Goal: Navigation & Orientation: Understand site structure

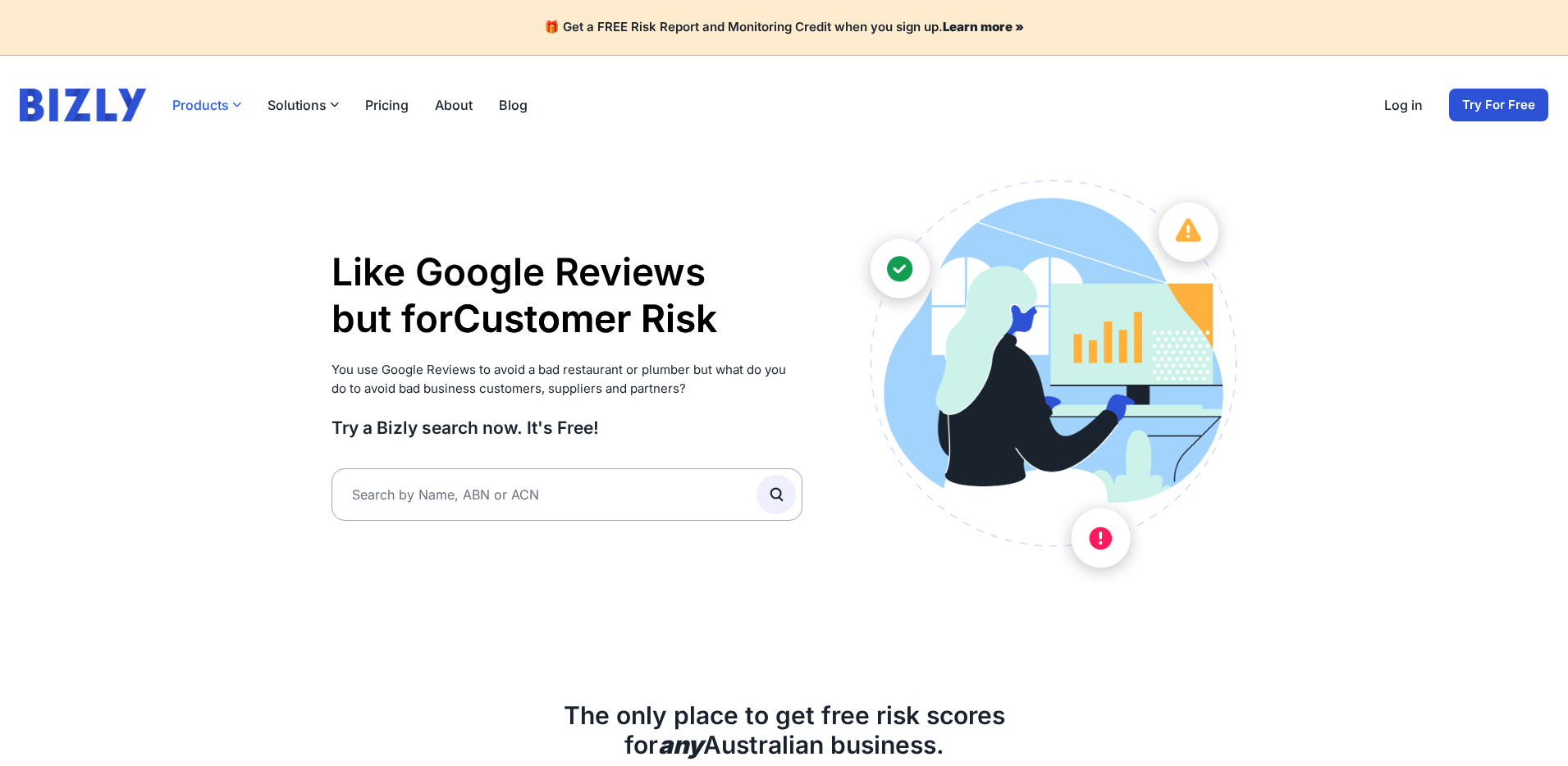
click at [211, 105] on button "Products" at bounding box center [207, 105] width 69 height 20
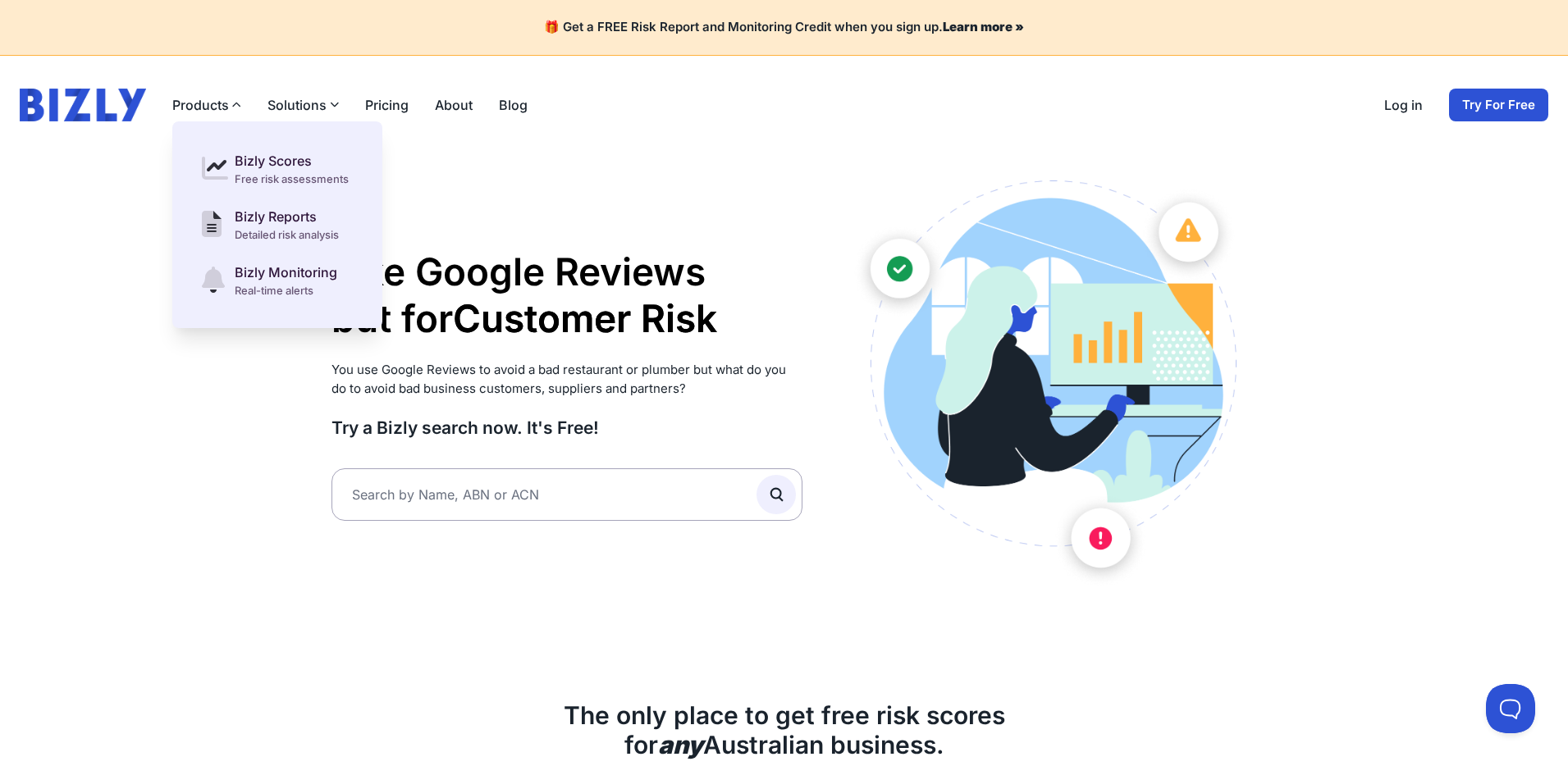
click at [768, 150] on header "Products Bizly Scores Free risk assessments Bizly Reports Detailed risk analysi…" at bounding box center [784, 105] width 1568 height 98
